Goal: Contribute content: Contribute content

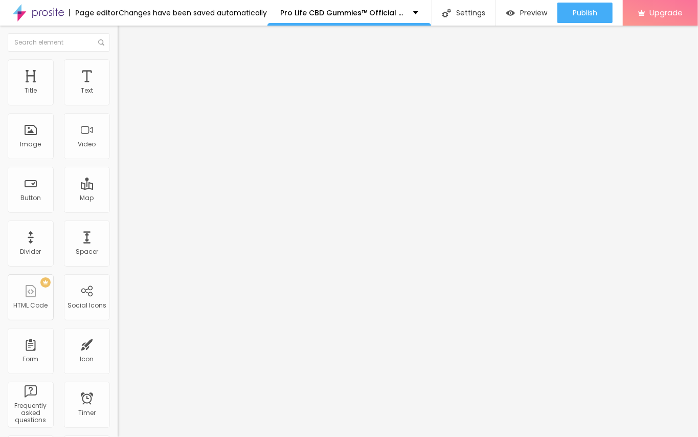
click at [118, 88] on span "Add image" at bounding box center [139, 83] width 42 height 9
click at [125, 39] on div "Edit Image" at bounding box center [152, 37] width 54 height 8
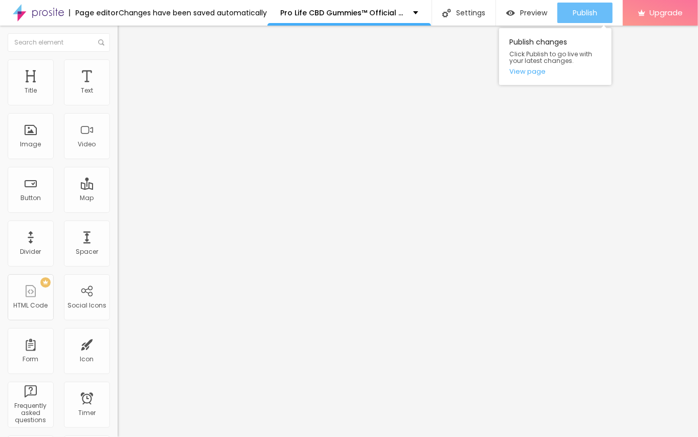
click at [578, 12] on span "Publish" at bounding box center [585, 13] width 25 height 8
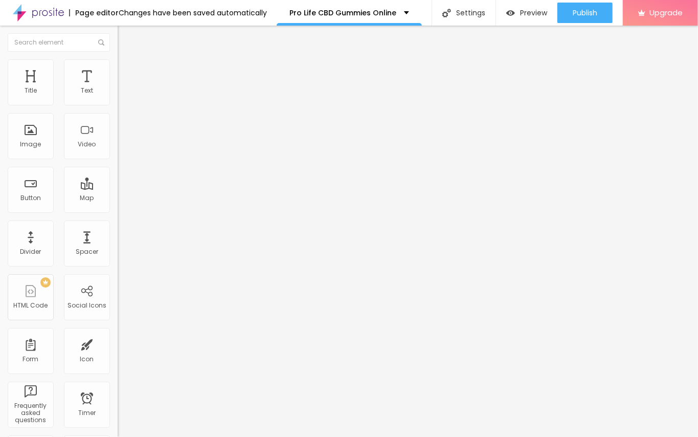
click at [118, 88] on span "Add image" at bounding box center [139, 83] width 42 height 9
click at [118, 42] on button "Edit Image" at bounding box center [177, 38] width 118 height 24
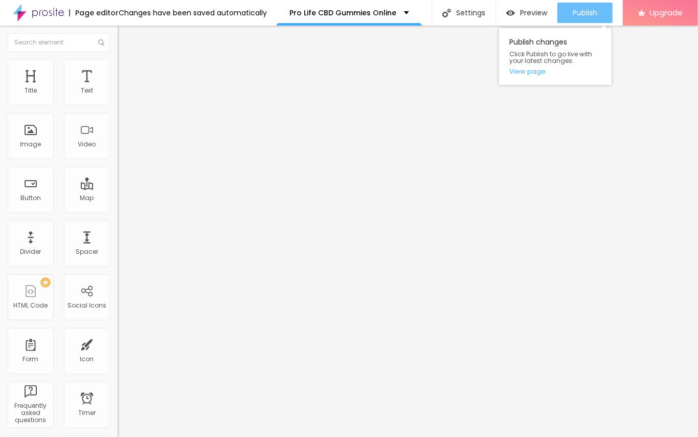
click at [568, 21] on button "Publish" at bounding box center [585, 13] width 55 height 20
